Goal: Task Accomplishment & Management: Use online tool/utility

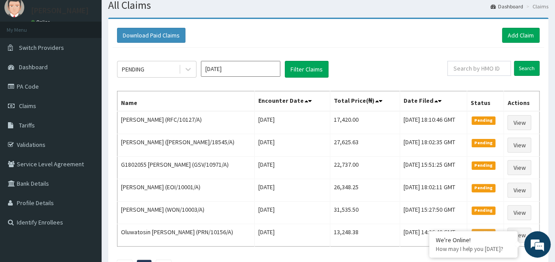
scroll to position [11, 0]
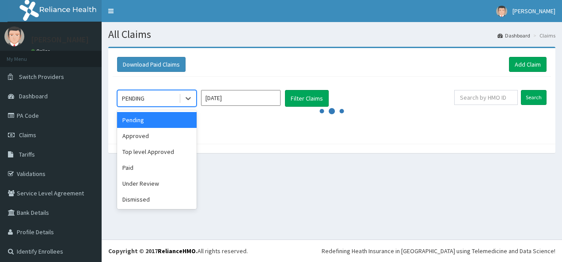
click at [177, 93] on div "PENDING" at bounding box center [147, 98] width 61 height 14
click at [160, 116] on div "Pending" at bounding box center [156, 120] width 79 height 16
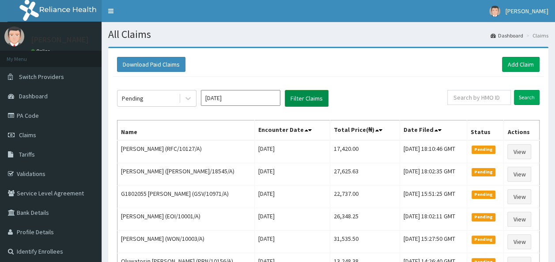
click at [316, 105] on button "Filter Claims" at bounding box center [307, 98] width 44 height 17
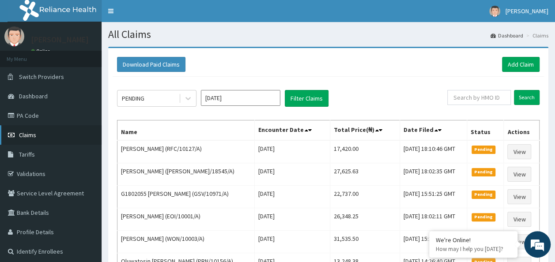
click at [44, 131] on link "Claims" at bounding box center [51, 134] width 102 height 19
